Goal: Task Accomplishment & Management: Complete application form

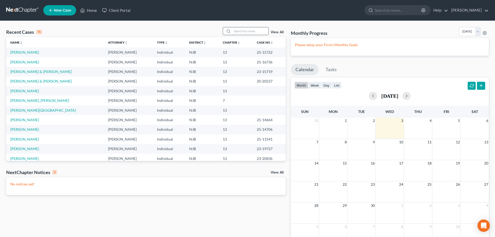
click at [244, 31] on input "search" at bounding box center [250, 30] width 36 height 7
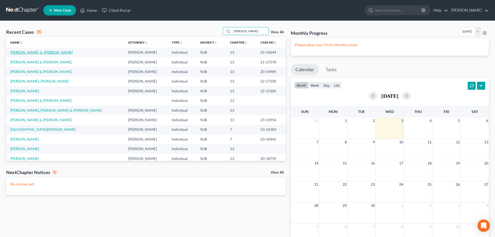
type input "[PERSON_NAME]"
click at [31, 52] on link "[PERSON_NAME] Jr, [PERSON_NAME]" at bounding box center [41, 52] width 62 height 4
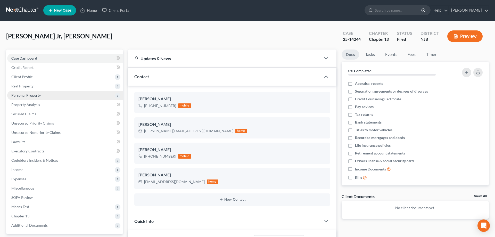
click at [23, 95] on span "Personal Property" at bounding box center [25, 95] width 29 height 4
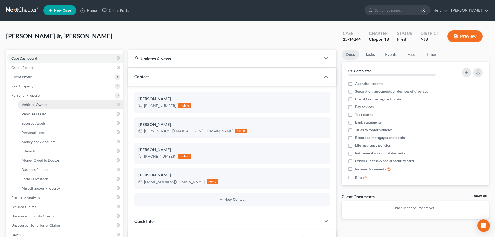
click at [26, 104] on span "Vehicles Owned" at bounding box center [35, 104] width 26 height 4
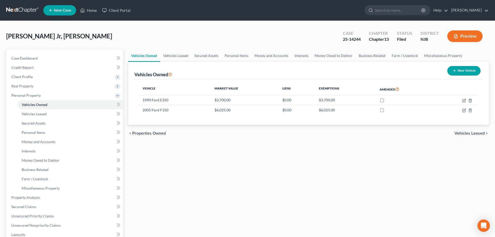
click at [465, 36] on button "Preview" at bounding box center [464, 36] width 35 height 12
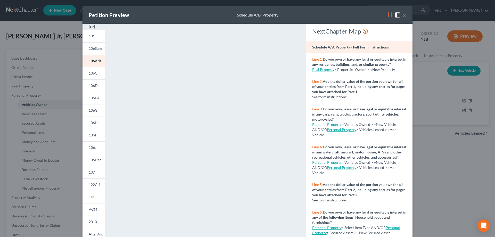
click at [405, 14] on button "×" at bounding box center [405, 15] width 4 height 6
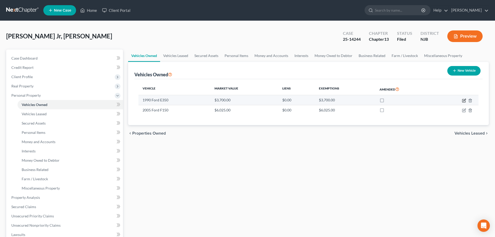
click at [465, 100] on icon "button" at bounding box center [464, 100] width 2 height 2
select select "0"
select select "36"
select select "3"
select select "0"
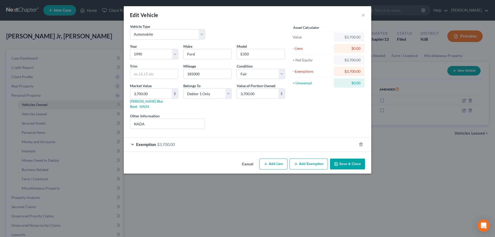
click at [162, 142] on span "$3,700.00" at bounding box center [166, 144] width 18 height 5
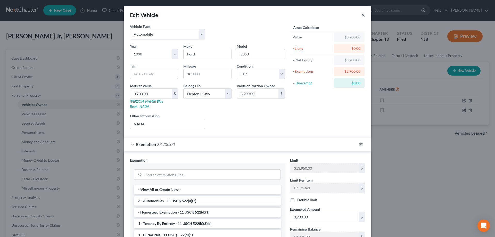
click at [364, 15] on button "×" at bounding box center [364, 15] width 4 height 6
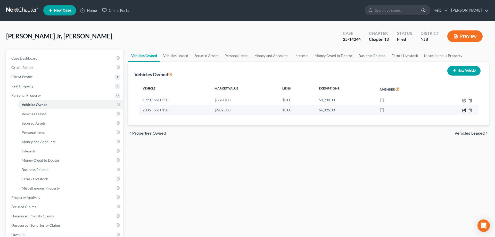
click at [464, 110] on icon "button" at bounding box center [464, 110] width 4 height 4
select select "0"
select select "21"
select select "2"
select select "0"
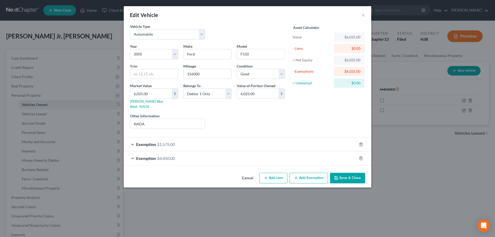
click at [167, 142] on span "$1,575.00" at bounding box center [166, 144] width 18 height 5
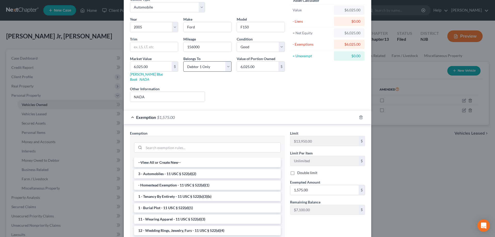
scroll to position [26, 0]
click at [389, 78] on div "Edit Vehicle × Vehicle Type Select Automobile Truck Trailer Watercraft Aircraft…" at bounding box center [247, 118] width 495 height 237
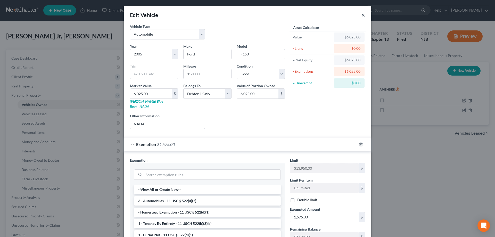
click at [362, 16] on button "×" at bounding box center [364, 15] width 4 height 6
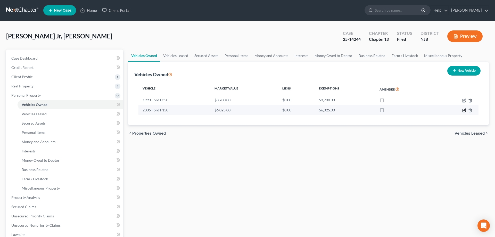
click at [465, 110] on icon "button" at bounding box center [464, 110] width 4 height 4
select select "0"
select select "21"
select select "2"
select select "0"
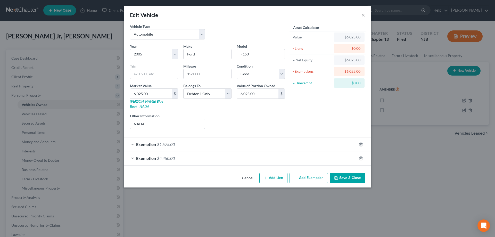
click at [168, 142] on span "$1,575.00" at bounding box center [166, 144] width 18 height 5
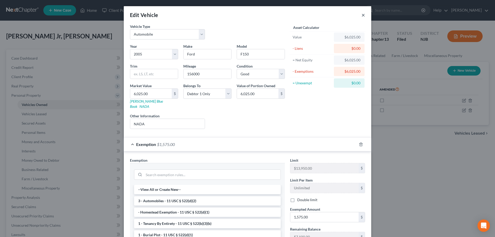
click at [365, 16] on button "×" at bounding box center [364, 15] width 4 height 6
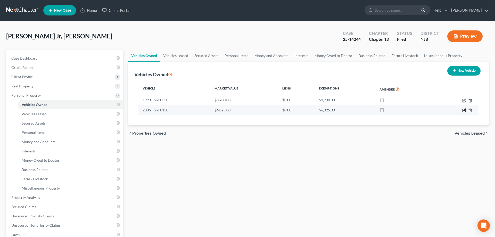
click at [464, 110] on icon "button" at bounding box center [464, 110] width 4 height 4
select select "0"
select select "21"
select select "2"
select select "0"
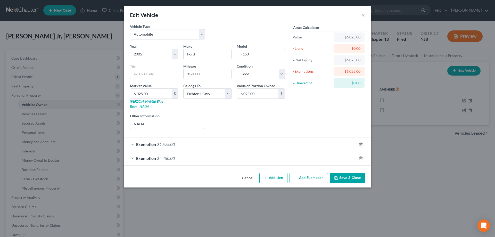
click at [166, 142] on span "$1,575.00" at bounding box center [166, 144] width 18 height 5
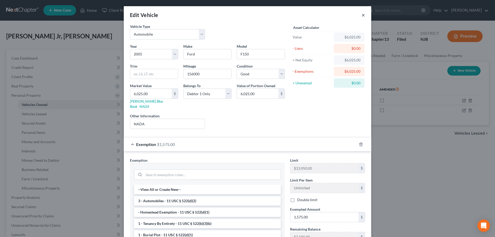
click at [363, 16] on button "×" at bounding box center [364, 15] width 4 height 6
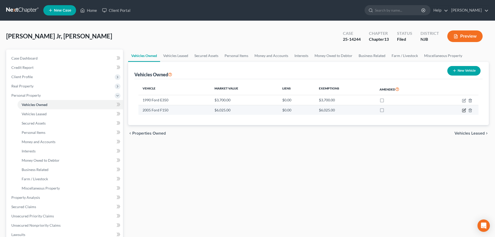
click at [463, 111] on icon "button" at bounding box center [464, 110] width 2 height 2
select select "0"
select select "21"
select select "2"
select select "0"
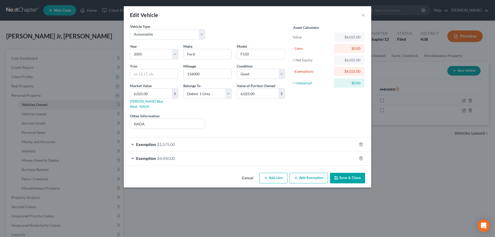
click at [165, 156] on span "$4,450.00" at bounding box center [166, 158] width 18 height 5
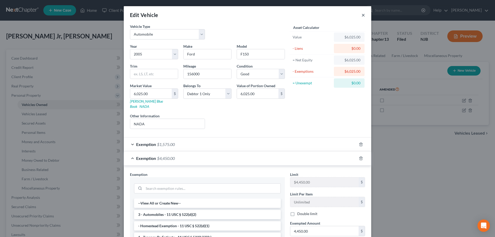
click at [364, 15] on button "×" at bounding box center [364, 15] width 4 height 6
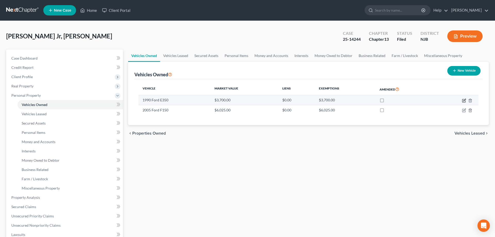
click at [466, 100] on icon "button" at bounding box center [464, 101] width 4 height 4
select select "0"
select select "36"
select select "3"
select select "0"
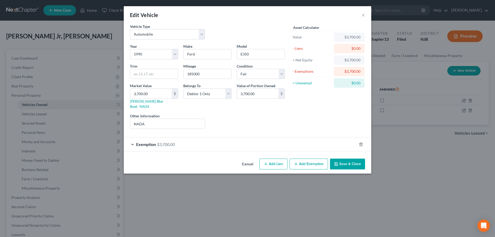
click at [169, 142] on span "$3,700.00" at bounding box center [166, 144] width 18 height 5
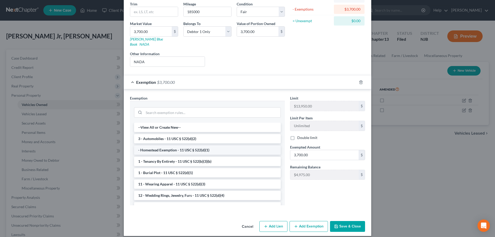
scroll to position [105, 0]
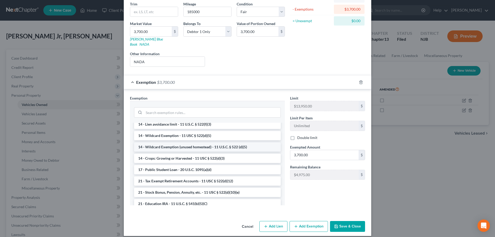
click at [169, 142] on li "14 - Wildcard Exemption (unused homestead) - 11 U.S.C. § 522 (d)(5)" at bounding box center [207, 146] width 147 height 9
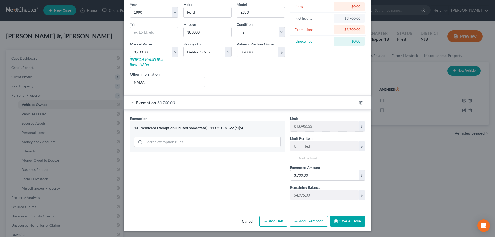
scroll to position [37, 0]
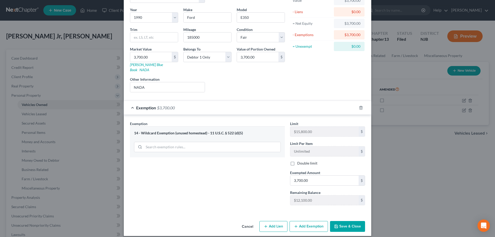
click at [344, 221] on button "Save & Close" at bounding box center [347, 226] width 35 height 11
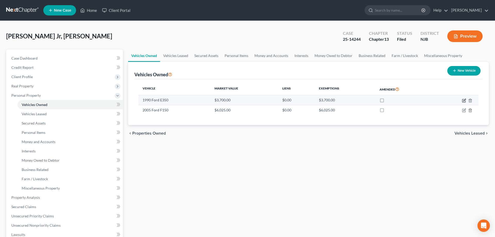
click at [464, 100] on icon "button" at bounding box center [464, 101] width 4 height 4
select select "0"
select select "36"
select select "3"
select select "0"
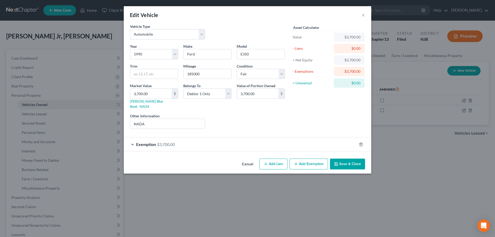
click at [167, 142] on span "$3,700.00" at bounding box center [166, 144] width 18 height 5
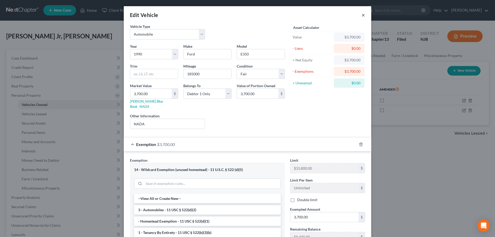
click at [364, 14] on button "×" at bounding box center [364, 15] width 4 height 6
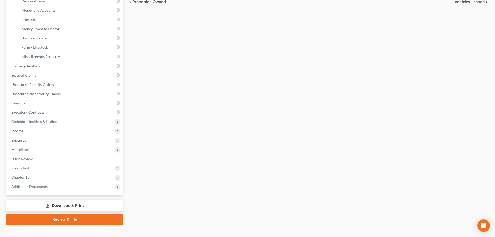
scroll to position [139, 0]
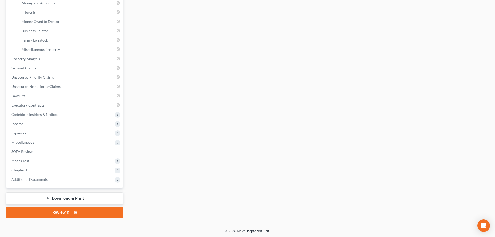
click at [70, 200] on link "Download & Print" at bounding box center [64, 198] width 117 height 12
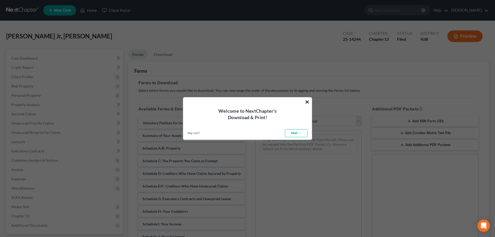
click at [308, 101] on button "×" at bounding box center [307, 102] width 5 height 8
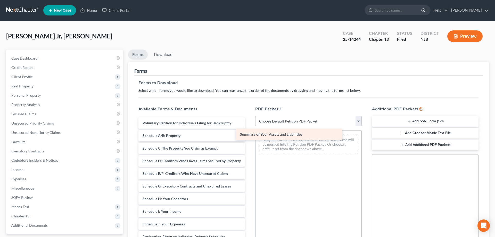
drag, startPoint x: 220, startPoint y: 135, endPoint x: 317, endPoint y: 134, distance: 97.2
click at [249, 134] on div "Summary of Your Assets and Liabilities Voluntary Petition for Individuals Filin…" at bounding box center [191, 222] width 115 height 211
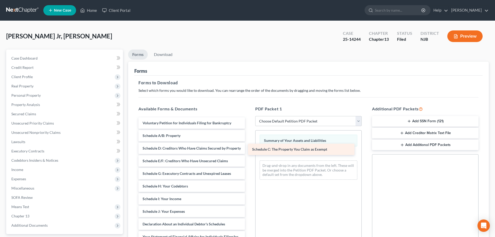
drag, startPoint x: 175, startPoint y: 148, endPoint x: 284, endPoint y: 150, distance: 109.6
click at [249, 150] on div "Schedule C: The Property You Claim as Exempt Voluntary Petition for Individuals…" at bounding box center [191, 216] width 115 height 199
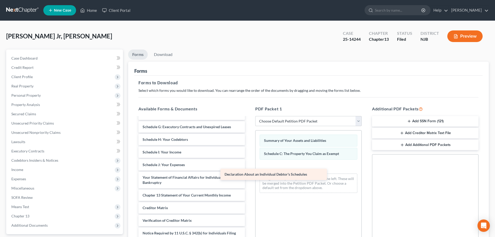
scroll to position [47, 0]
drag, startPoint x: 192, startPoint y: 173, endPoint x: 299, endPoint y: 166, distance: 107.3
click at [249, 166] on div "Declaration About an Individual Debtor's Schedules Voluntary Petition for Indiv…" at bounding box center [191, 164] width 115 height 186
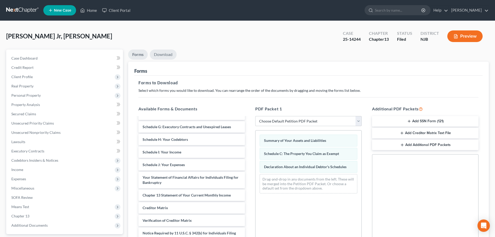
click at [162, 53] on link "Download" at bounding box center [163, 55] width 27 height 10
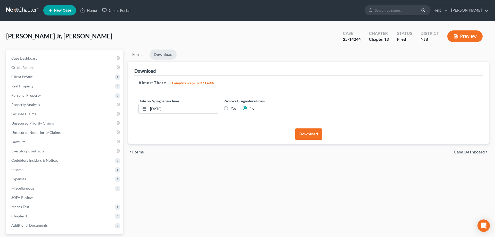
click at [310, 133] on button "Download" at bounding box center [308, 133] width 27 height 11
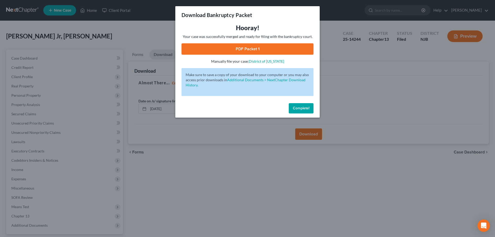
click at [243, 48] on link "PDF Packet 1" at bounding box center [248, 48] width 132 height 11
click at [305, 107] on span "Complete!" at bounding box center [301, 108] width 17 height 4
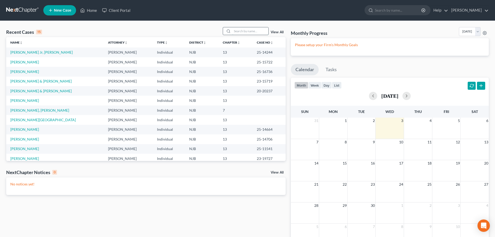
click at [233, 31] on input "search" at bounding box center [250, 30] width 36 height 7
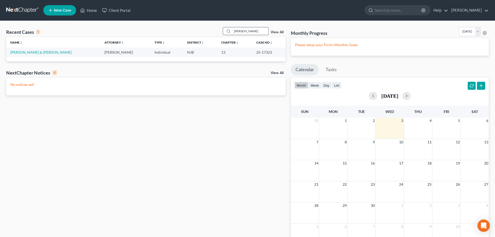
type input "nunez"
click at [28, 51] on link "Nunez, Krystle & Misael" at bounding box center [40, 52] width 61 height 4
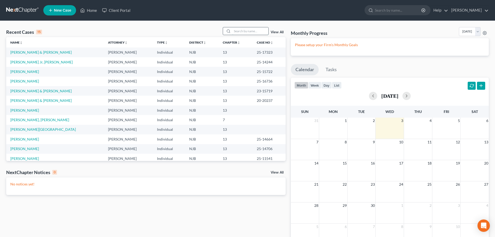
click at [241, 33] on input "search" at bounding box center [250, 30] width 36 height 7
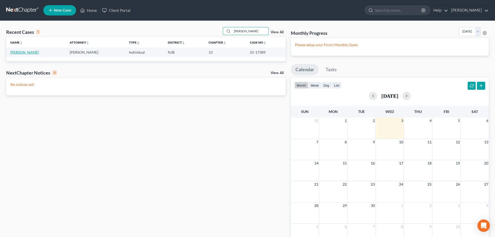
type input "ruttan"
click at [18, 54] on link "Ruttan, Toni" at bounding box center [24, 52] width 29 height 4
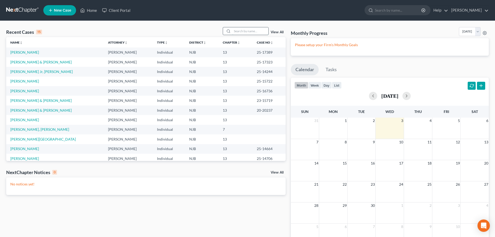
click at [240, 29] on input "search" at bounding box center [250, 30] width 36 height 7
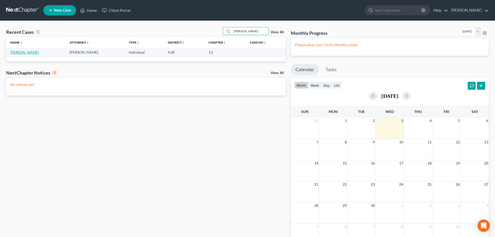
type input "corey"
click at [14, 51] on link "[PERSON_NAME]" at bounding box center [24, 52] width 29 height 4
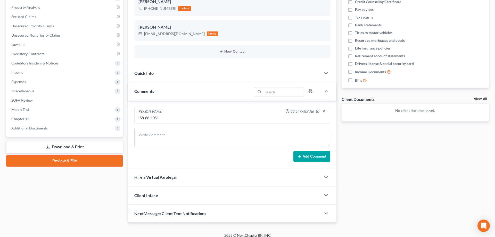
scroll to position [102, 0]
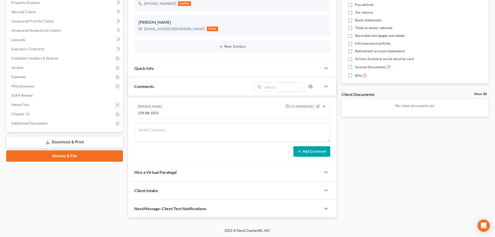
click at [68, 142] on link "Download & Print" at bounding box center [64, 142] width 117 height 12
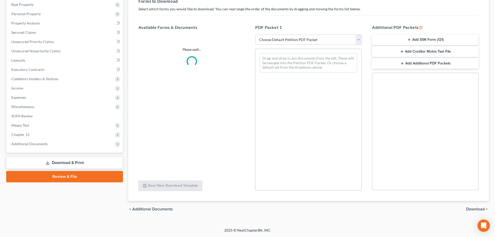
scroll to position [81, 0]
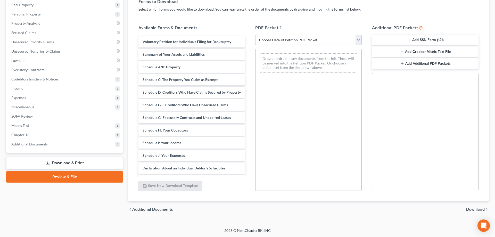
click at [255, 35] on select "Choose Default Petition PDF Packet Complete Bankruptcy Petition (all forms and …" at bounding box center [308, 40] width 107 height 10
click at [310, 153] on div "Drag-and-drop in any documents from the left. These will be merged into the Pet…" at bounding box center [308, 120] width 107 height 142
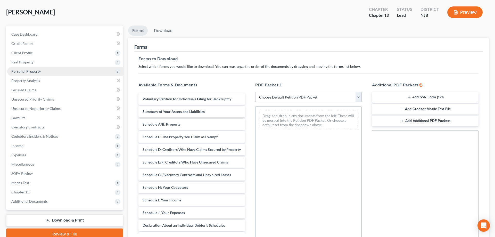
scroll to position [29, 0]
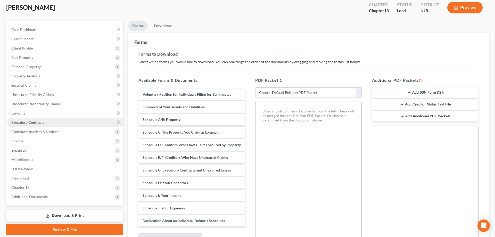
click at [37, 122] on span "Executory Contracts" at bounding box center [27, 122] width 33 height 4
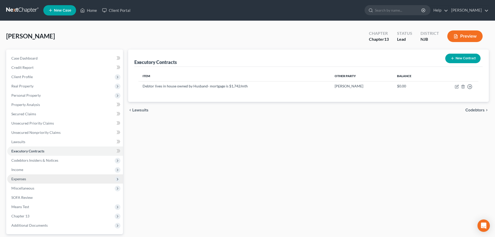
scroll to position [46, 0]
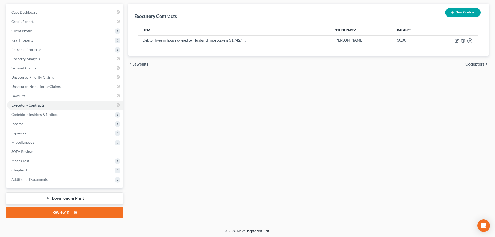
click at [61, 200] on link "Download & Print" at bounding box center [64, 198] width 117 height 12
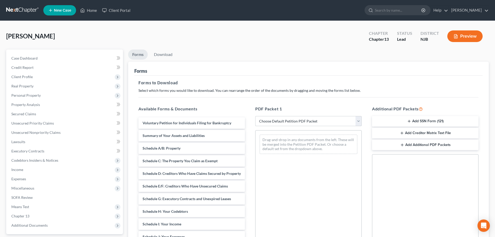
click at [255, 116] on select "Choose Default Petition PDF Packet Complete Bankruptcy Petition (all forms and …" at bounding box center [308, 121] width 107 height 10
select select "0"
click option "Complete Bankruptcy Petition (all forms and schedules)" at bounding box center [0, 0] width 0 height 0
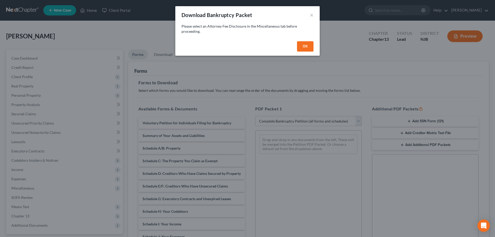
click at [304, 47] on button "OK" at bounding box center [305, 46] width 17 height 10
select select
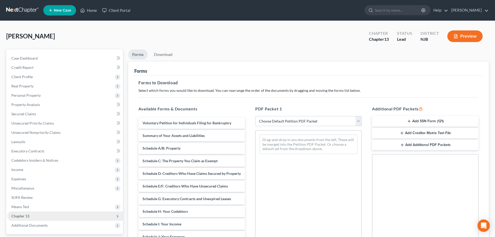
scroll to position [81, 0]
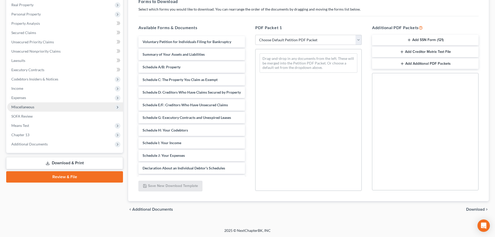
click at [25, 108] on span "Miscellaneous" at bounding box center [22, 107] width 23 height 4
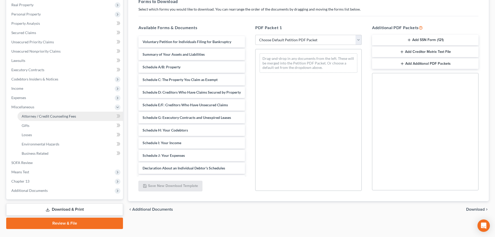
click at [42, 116] on span "Attorney / Credit Counseling Fees" at bounding box center [49, 116] width 54 height 4
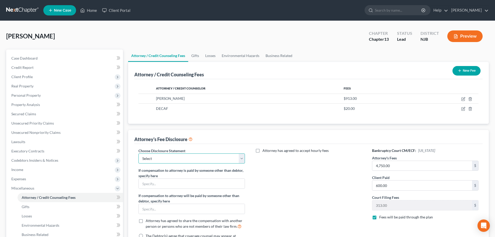
click at [138, 153] on select "Select Attorney for Debtor" at bounding box center [191, 158] width 107 height 10
select select "0"
click option "Attorney for Debtor" at bounding box center [0, 0] width 0 height 0
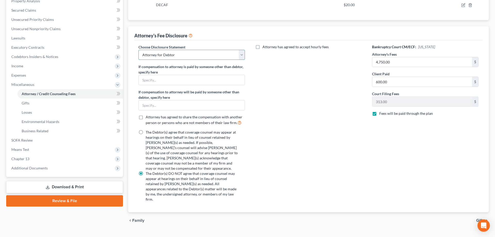
scroll to position [104, 0]
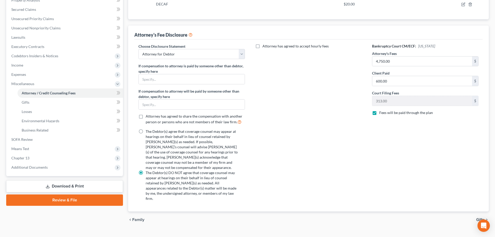
click at [72, 187] on link "Download & Print" at bounding box center [64, 186] width 117 height 12
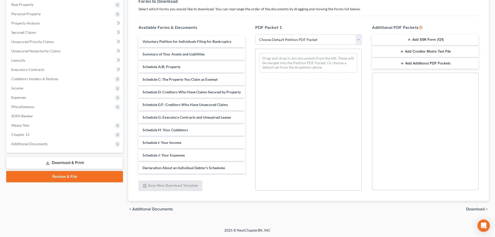
scroll to position [81, 0]
click at [255, 35] on select "Choose Default Petition PDF Packet Complete Bankruptcy Petition (all forms and …" at bounding box center [308, 40] width 107 height 10
select select "0"
click option "Complete Bankruptcy Petition (all forms and schedules)" at bounding box center [0, 0] width 0 height 0
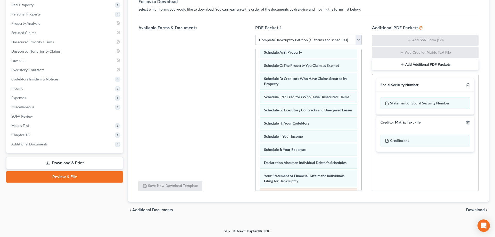
scroll to position [0, 0]
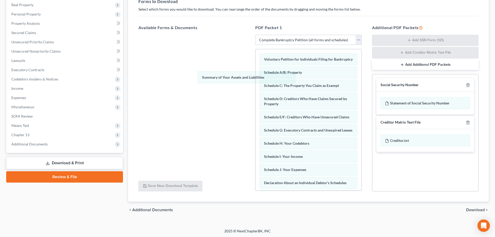
drag, startPoint x: 286, startPoint y: 71, endPoint x: 206, endPoint y: 81, distance: 80.4
click at [256, 79] on div "Summary of Your Assets and Liabilities Voluntary Petition for Individuals Filin…" at bounding box center [309, 182] width 106 height 267
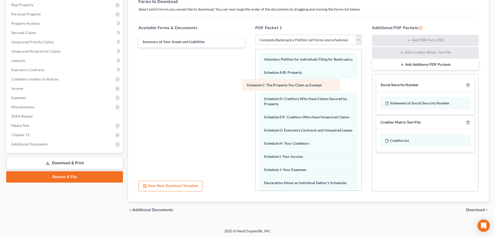
drag, startPoint x: 289, startPoint y: 85, endPoint x: 189, endPoint y: 91, distance: 100.3
click at [256, 89] on div "Schedule C: The Property You Claim as Exempt Voluntary Petition for Individuals…" at bounding box center [309, 182] width 106 height 267
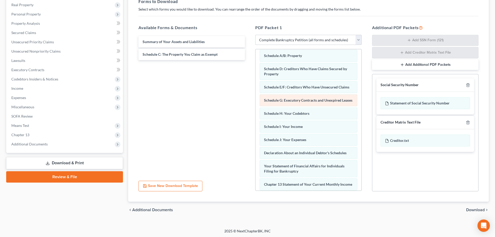
scroll to position [26, 0]
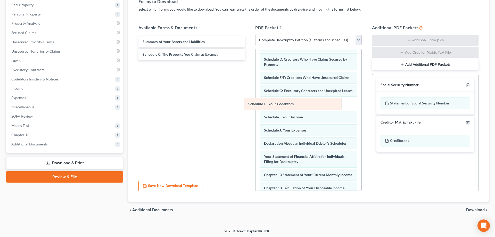
drag, startPoint x: 288, startPoint y: 104, endPoint x: 215, endPoint y: 105, distance: 72.7
click at [256, 105] on div "Schedule H: Your Codebtors Voluntary Petition for Individuals Filing for Bankru…" at bounding box center [309, 150] width 106 height 254
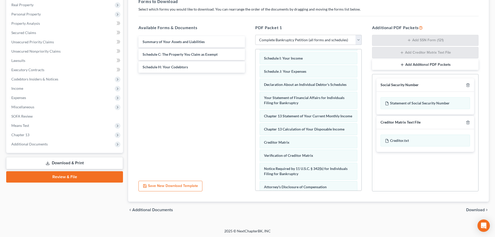
scroll to position [79, 0]
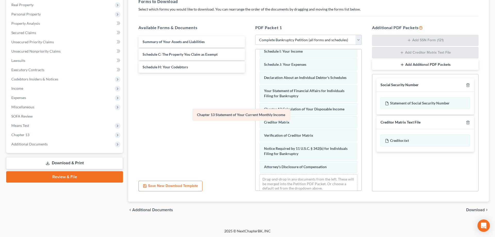
drag, startPoint x: 288, startPoint y: 108, endPoint x: 218, endPoint y: 115, distance: 71.0
click at [256, 115] on div "Chapter 13 Statement of Your Current Monthly Income Voluntary Petition for Indi…" at bounding box center [309, 83] width 106 height 227
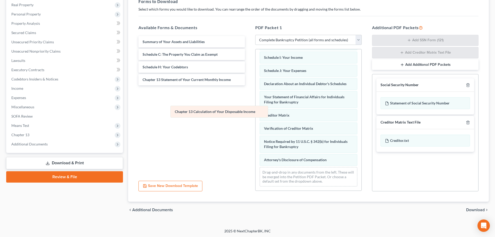
scroll to position [73, 0]
drag, startPoint x: 305, startPoint y: 110, endPoint x: 183, endPoint y: 111, distance: 122.0
click at [256, 111] on div "Chapter 13 Calculation of Your Disposable Income Voluntary Petition for Individ…" at bounding box center [309, 84] width 106 height 214
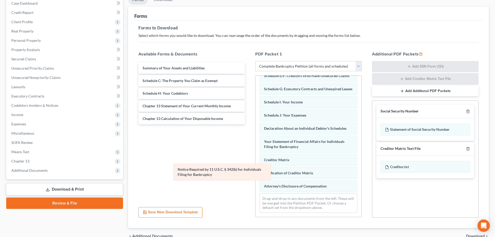
scroll to position [54, 0]
drag, startPoint x: 291, startPoint y: 171, endPoint x: 197, endPoint y: 173, distance: 94.2
click at [256, 173] on div "Notice Required by 11 U.S.C. § 342(b) for Individuals Filing for Bankruptcy Vol…" at bounding box center [309, 119] width 106 height 196
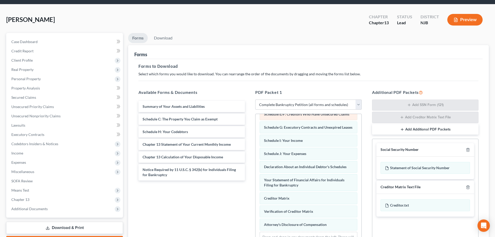
scroll to position [0, 0]
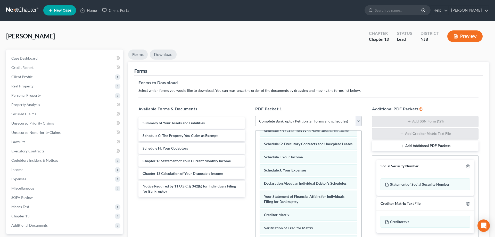
click at [166, 55] on link "Download" at bounding box center [163, 55] width 27 height 10
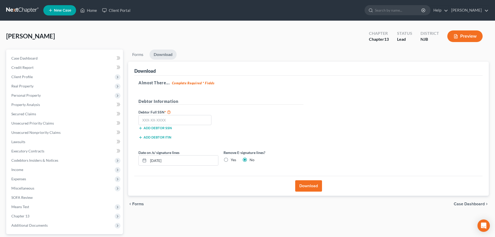
click at [303, 184] on button "Download" at bounding box center [308, 185] width 27 height 11
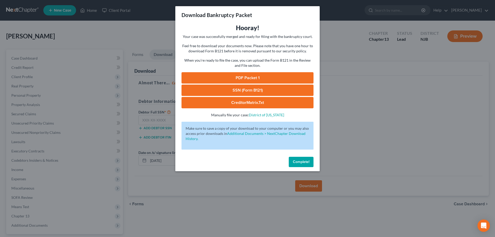
click at [298, 92] on link "SSN (Form B121)" at bounding box center [248, 90] width 132 height 11
click at [221, 78] on link "PDF Packet 1" at bounding box center [248, 77] width 132 height 11
click at [307, 162] on span "Complete!" at bounding box center [301, 162] width 17 height 4
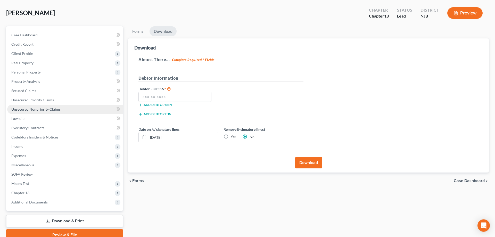
scroll to position [46, 0]
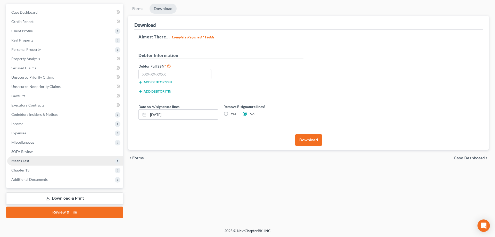
click at [20, 160] on span "Means Test" at bounding box center [20, 161] width 18 height 4
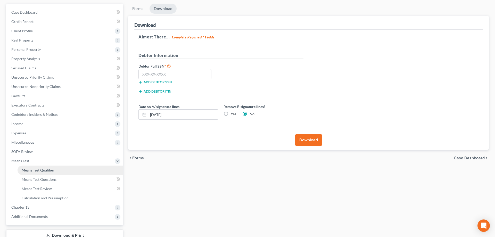
click at [29, 170] on span "Means Test Qualifier" at bounding box center [38, 170] width 33 height 4
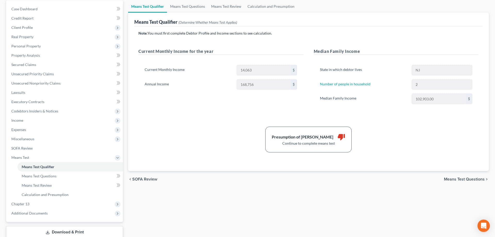
scroll to position [53, 0]
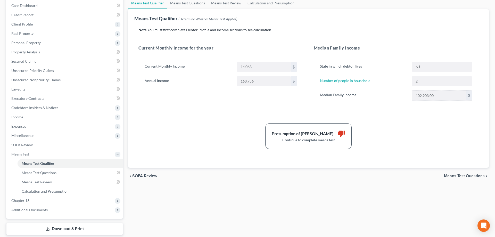
click at [460, 175] on span "Means Test Questions" at bounding box center [464, 176] width 41 height 4
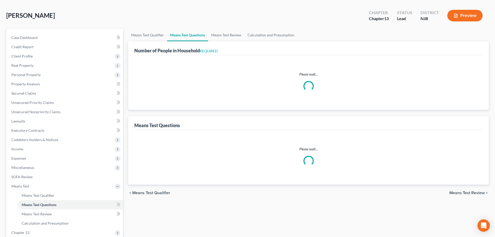
scroll to position [4, 0]
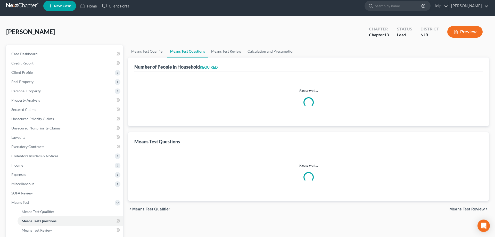
select select "2"
select select "1"
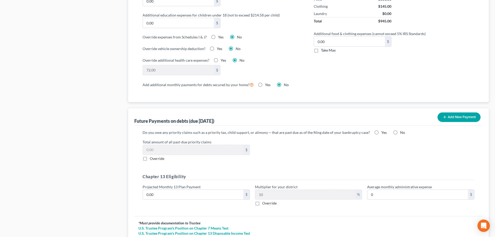
scroll to position [444, 0]
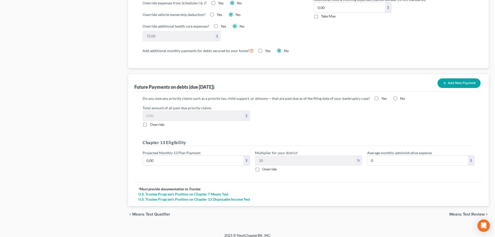
click at [461, 212] on span "Means Test Review" at bounding box center [467, 214] width 35 height 4
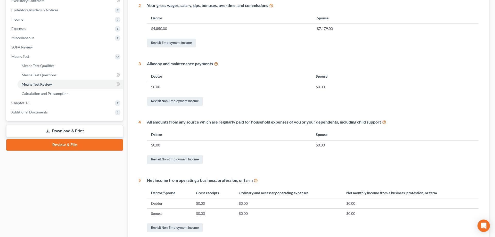
scroll to position [201, 0]
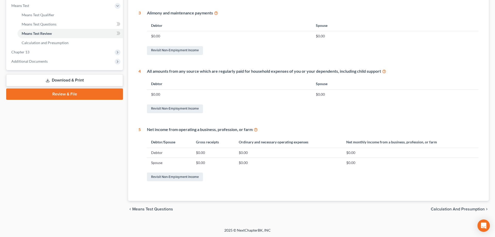
click at [455, 209] on span "Calculation and Presumption" at bounding box center [458, 209] width 54 height 4
